Goal: Communication & Community: Answer question/provide support

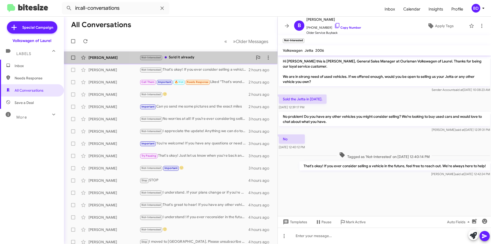
click at [180, 58] on div "Not-Interested Sold it already" at bounding box center [196, 57] width 113 height 6
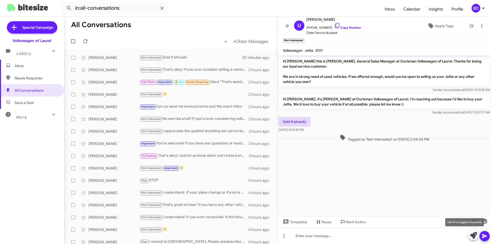
click at [473, 231] on span at bounding box center [473, 235] width 7 height 11
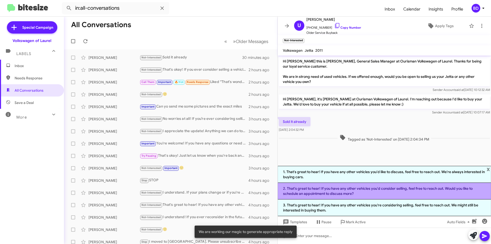
click at [383, 192] on li "2. That's great to hear! If you have any other vehicles you'd consider selling,…" at bounding box center [384, 191] width 213 height 17
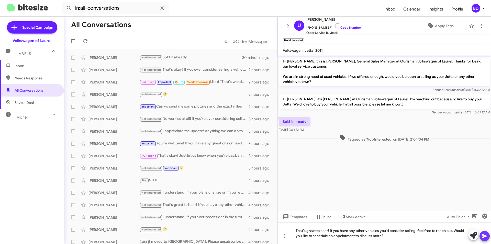
click at [485, 232] on span at bounding box center [484, 236] width 6 height 10
